Goal: Task Accomplishment & Management: Manage account settings

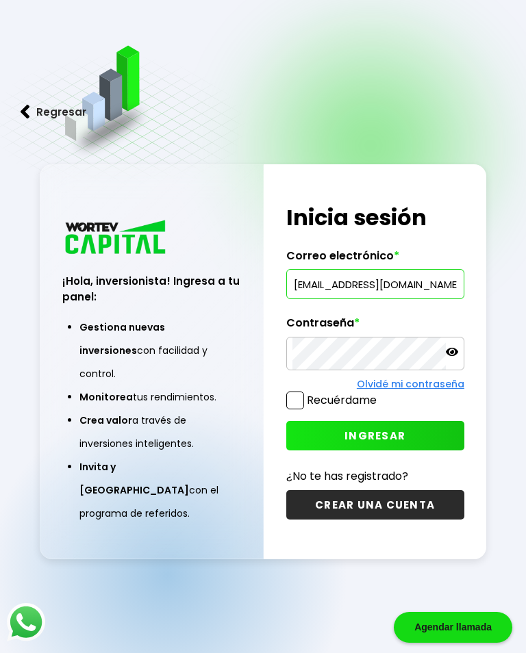
type input "[EMAIL_ADDRESS][DOMAIN_NAME]"
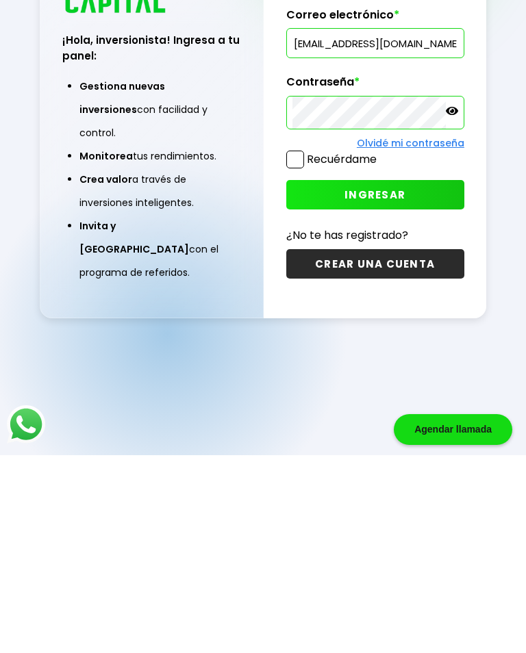
click at [402, 385] on span "INGRESAR" at bounding box center [374, 392] width 61 height 14
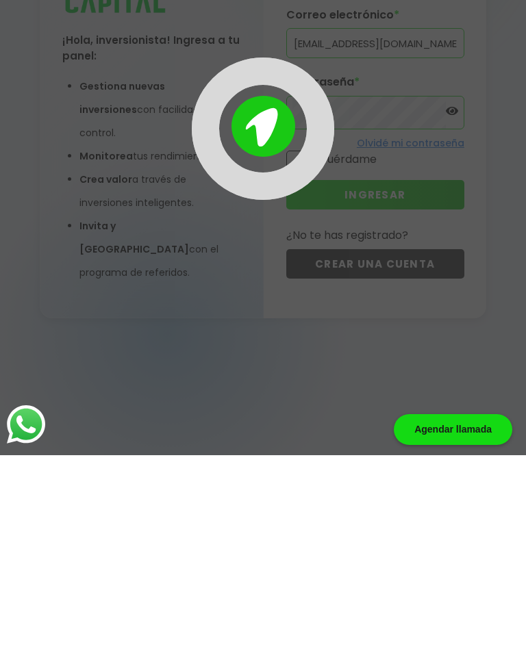
scroll to position [68, 0]
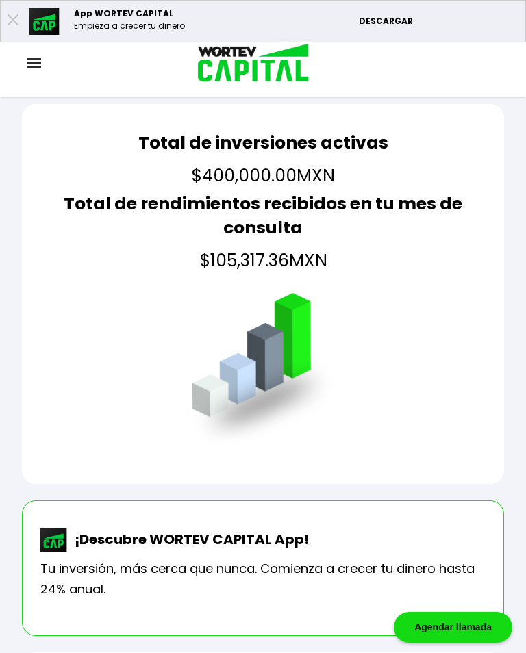
click at [37, 66] on img at bounding box center [34, 63] width 14 height 10
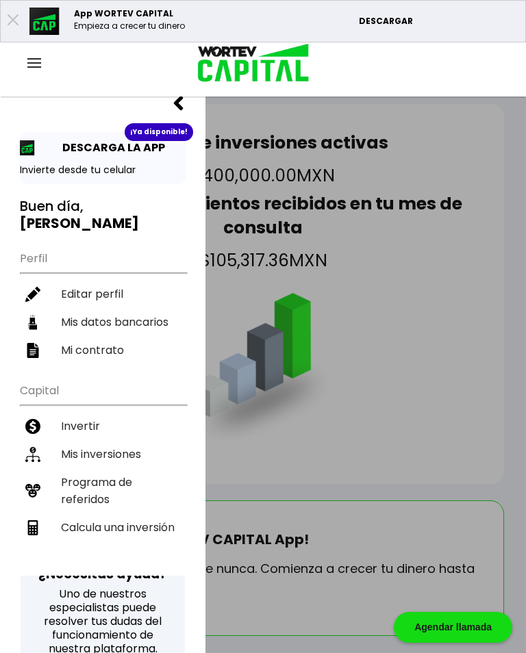
click at [129, 440] on li "Mis inversiones" at bounding box center [103, 454] width 166 height 28
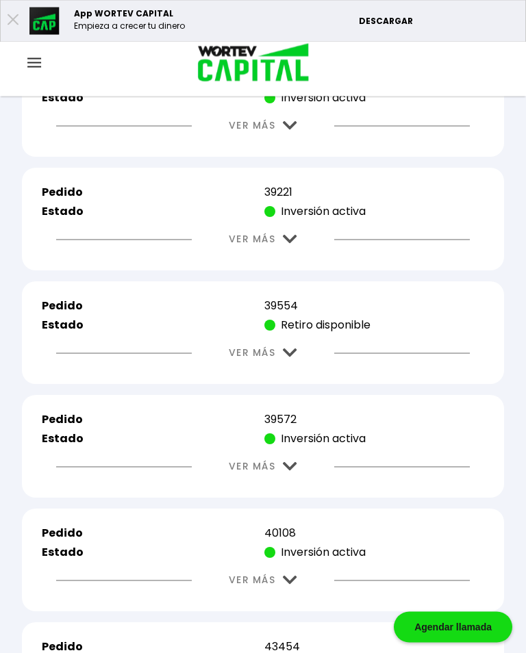
scroll to position [2576, 0]
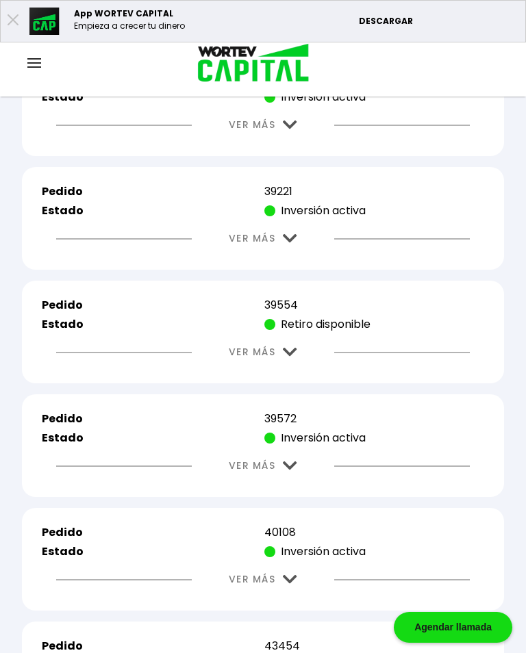
click at [292, 357] on img at bounding box center [290, 352] width 14 height 9
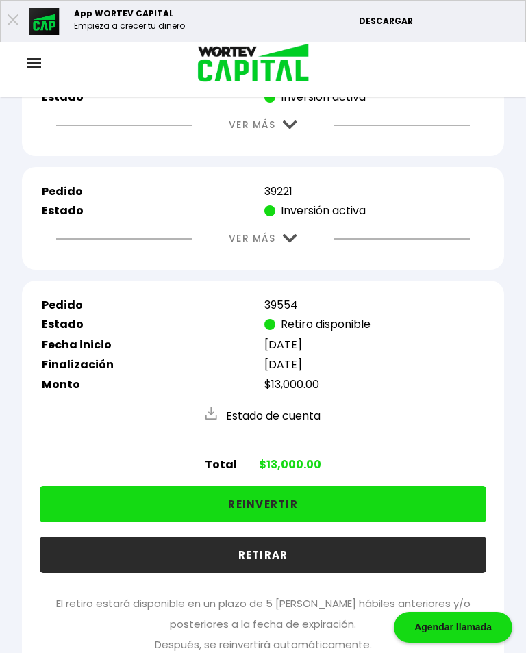
click at [356, 522] on button "REINVERTIR" at bounding box center [263, 504] width 446 height 36
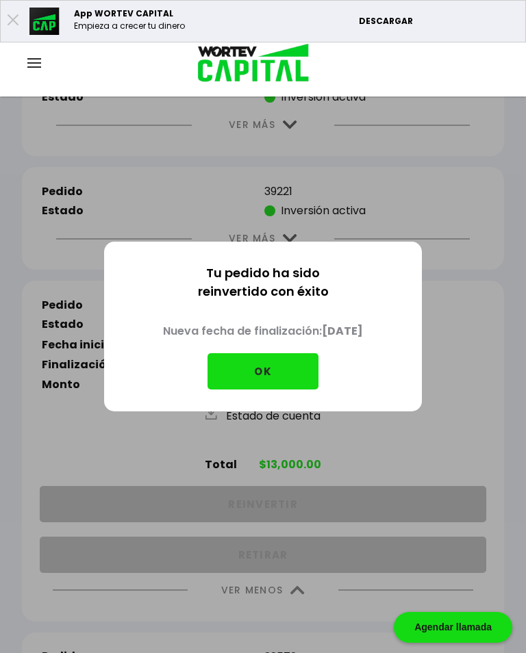
click at [276, 376] on button "OK" at bounding box center [262, 371] width 111 height 36
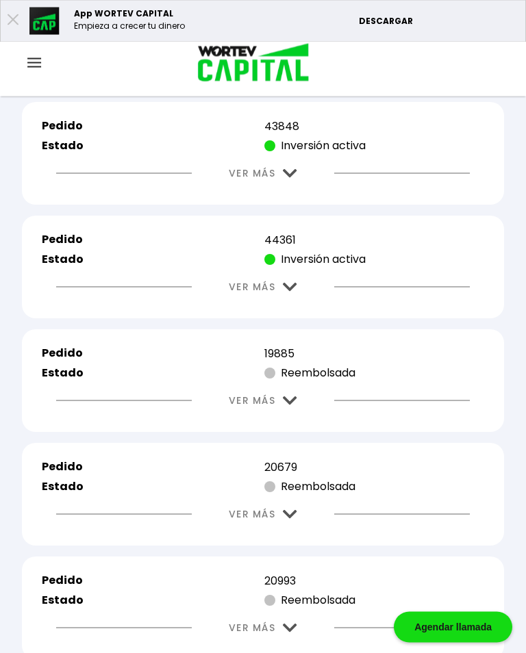
scroll to position [3563, 0]
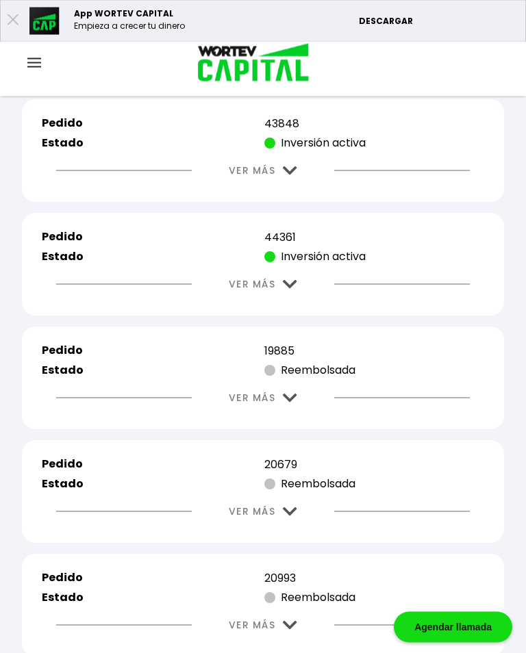
click at [292, 289] on img at bounding box center [290, 285] width 14 height 9
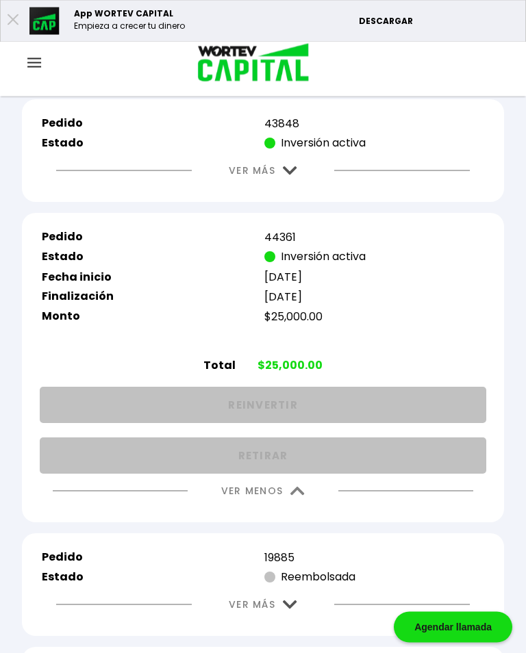
scroll to position [3563, 0]
click at [303, 495] on img at bounding box center [297, 491] width 14 height 9
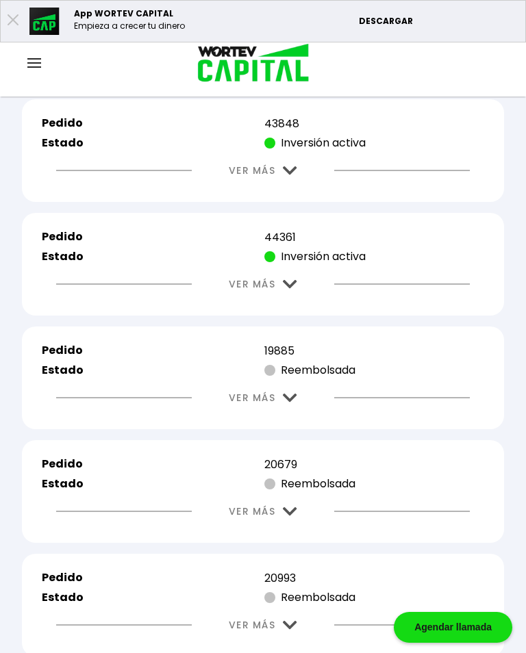
click at [289, 175] on img at bounding box center [290, 170] width 14 height 9
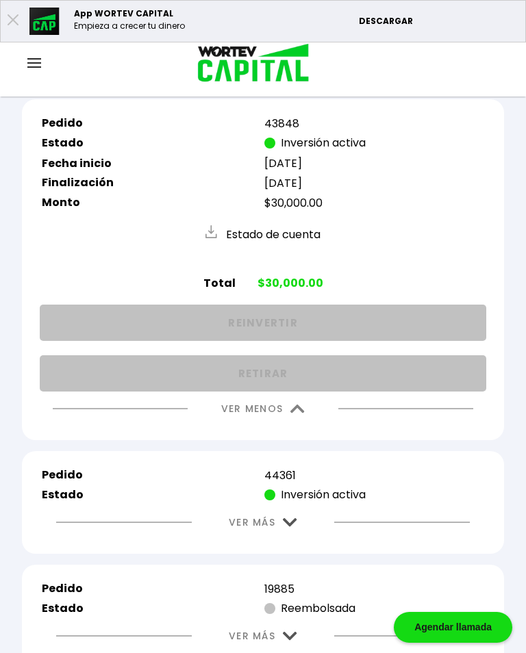
click at [298, 413] on img at bounding box center [297, 408] width 14 height 9
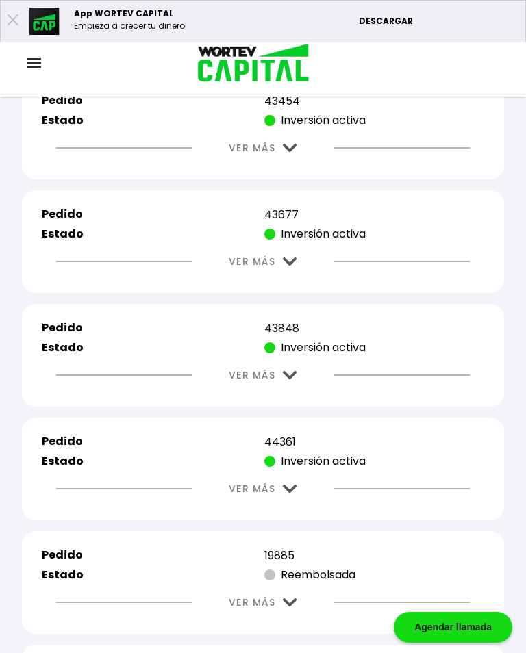
scroll to position [3359, 0]
click at [287, 266] on img at bounding box center [290, 261] width 14 height 9
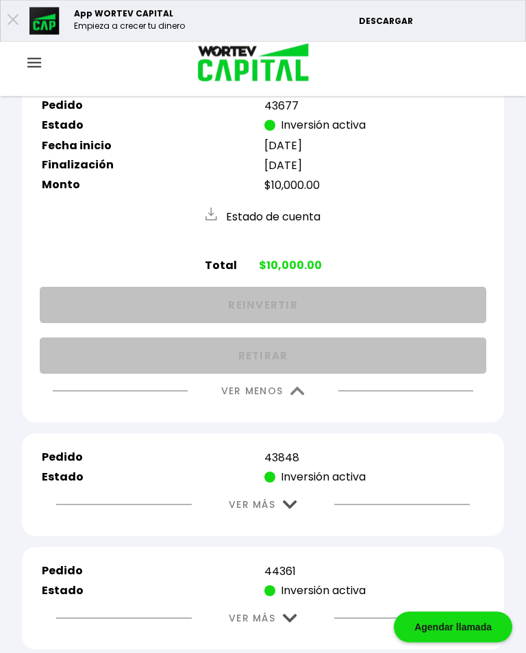
scroll to position [3531, 0]
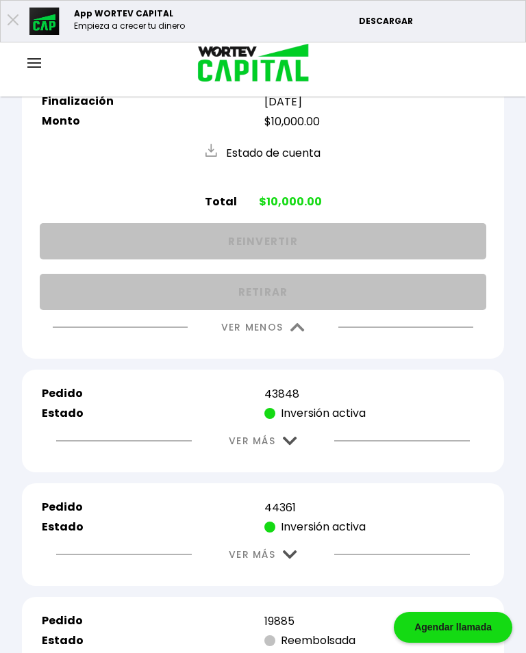
click at [293, 332] on img at bounding box center [297, 327] width 14 height 9
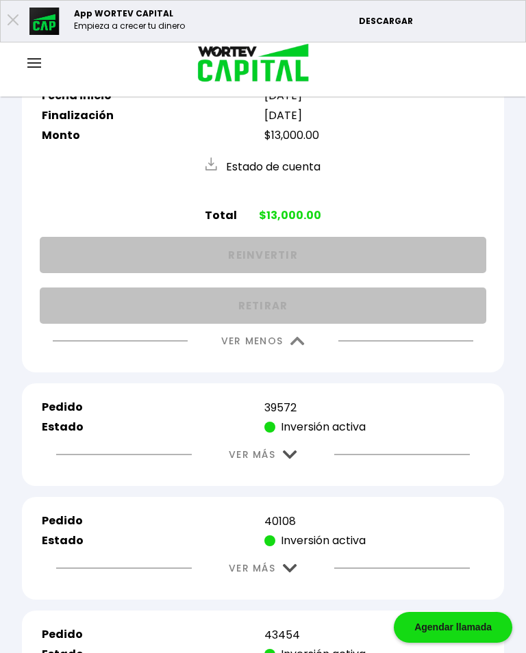
scroll to position [2824, 0]
click at [295, 346] on img at bounding box center [297, 341] width 14 height 9
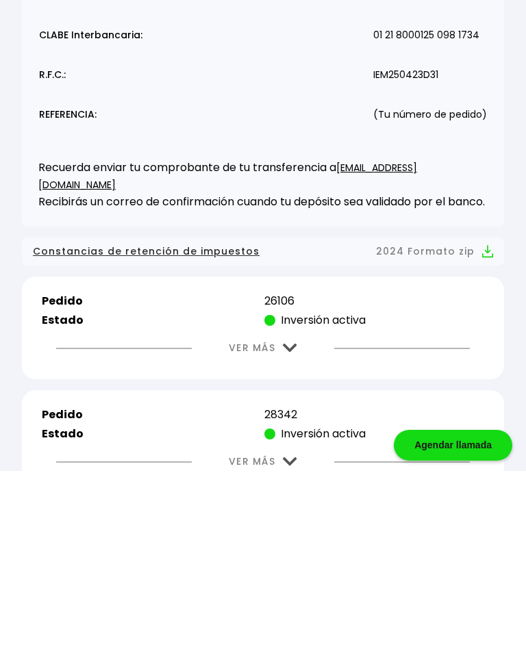
scroll to position [393, 0]
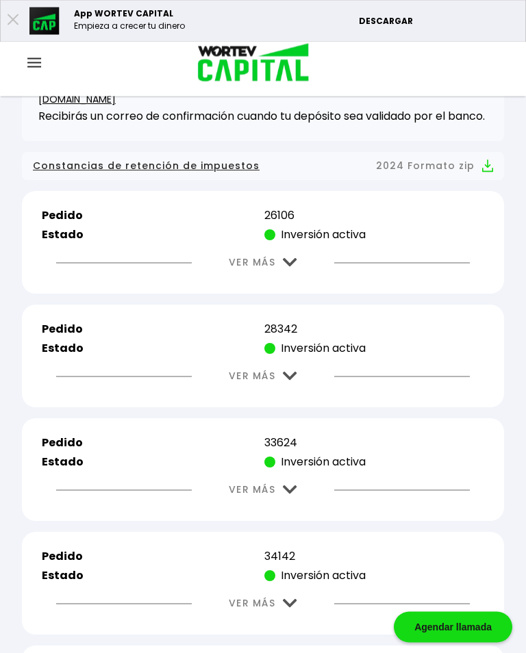
click at [294, 268] on img at bounding box center [290, 263] width 14 height 9
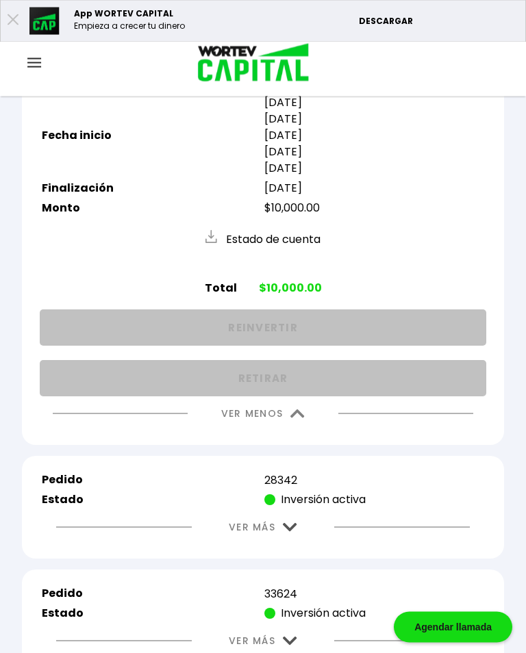
scroll to position [547, 0]
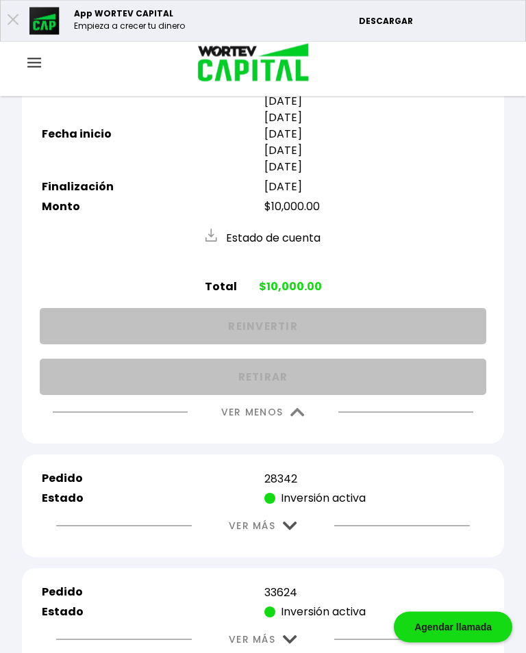
click at [296, 417] on img at bounding box center [297, 413] width 14 height 9
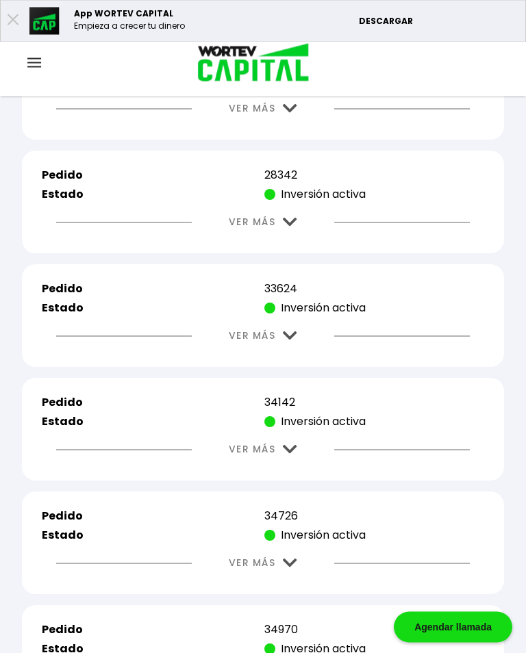
scroll to position [547, 0]
click at [289, 227] on img at bounding box center [290, 222] width 14 height 9
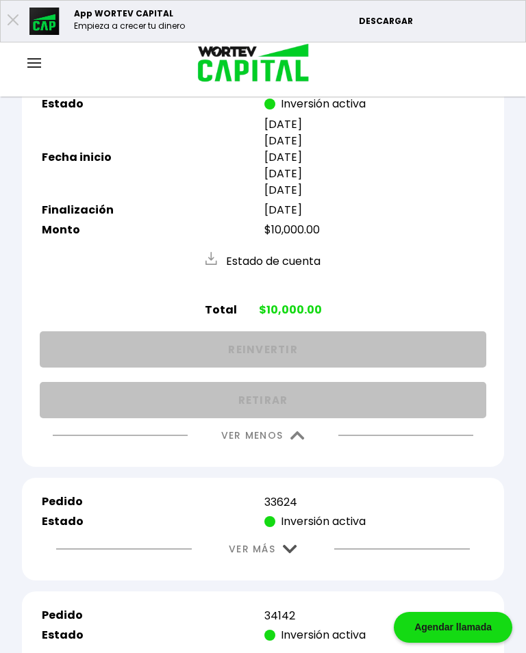
scroll to position [685, 0]
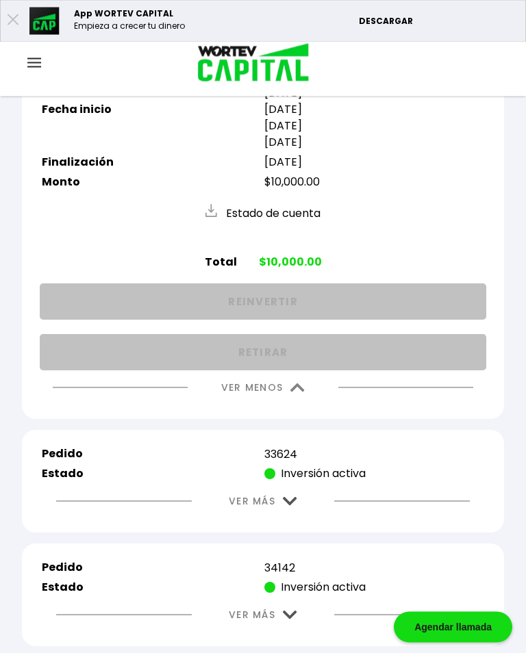
click at [301, 393] on img at bounding box center [297, 388] width 14 height 9
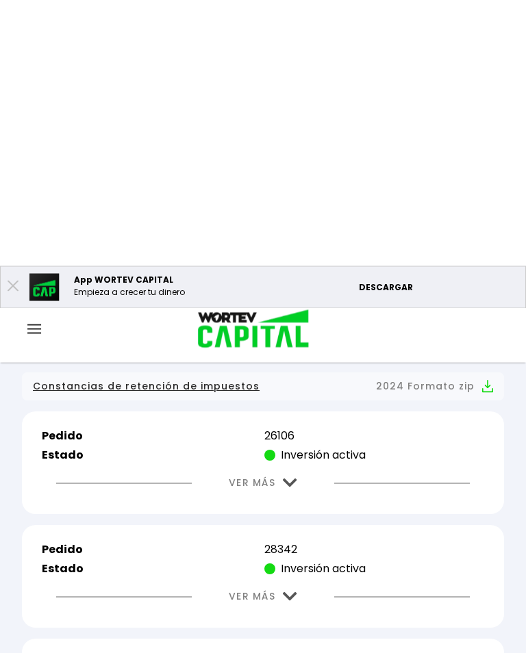
scroll to position [0, 0]
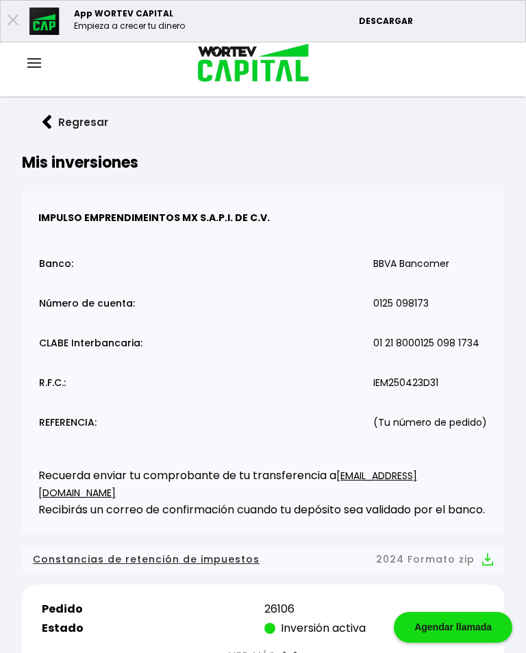
click at [33, 59] on img at bounding box center [34, 63] width 14 height 10
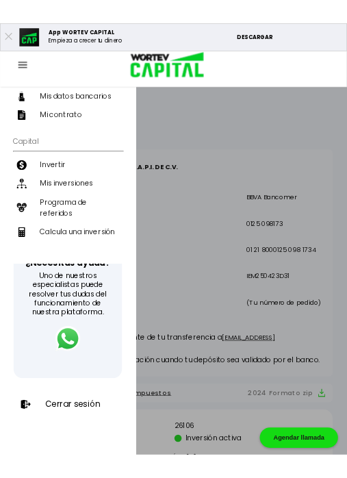
scroll to position [211, 0]
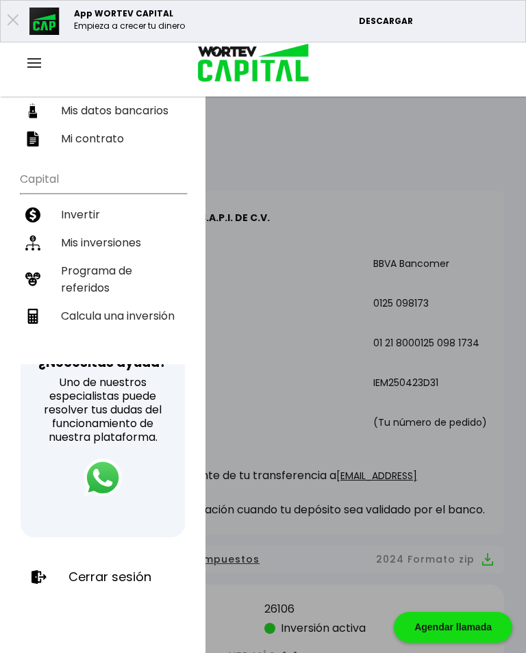
click at [118, 577] on p "Cerrar sesión" at bounding box center [109, 577] width 83 height 14
